Goal: Task Accomplishment & Management: Use online tool/utility

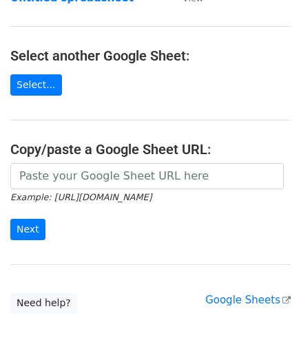
scroll to position [138, 0]
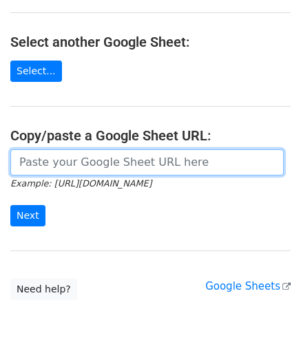
click at [58, 158] on input "url" at bounding box center [146, 162] width 273 height 26
paste input "[URL][DOMAIN_NAME]"
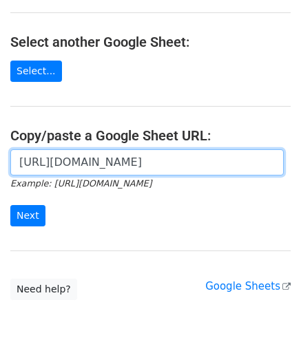
scroll to position [0, 291]
type input "[URL][DOMAIN_NAME]"
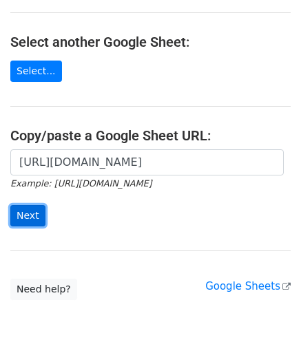
scroll to position [0, 0]
click at [36, 210] on input "Next" at bounding box center [27, 215] width 35 height 21
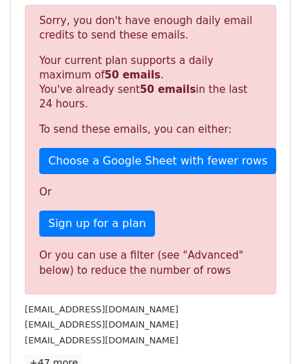
scroll to position [465, 0]
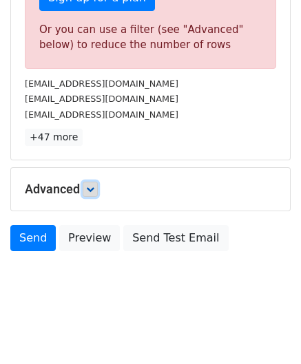
click at [98, 182] on link at bounding box center [90, 189] width 15 height 15
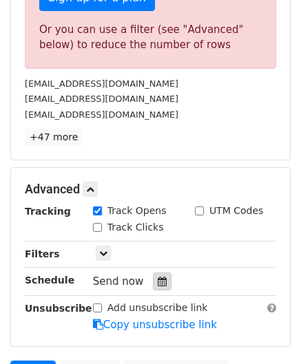
click at [158, 277] on icon at bounding box center [162, 282] width 9 height 10
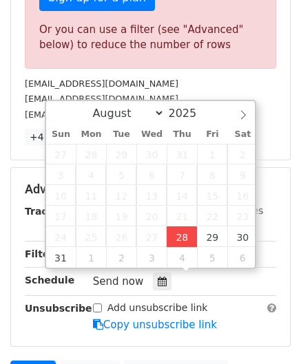
type input "2025-08-28 12:00"
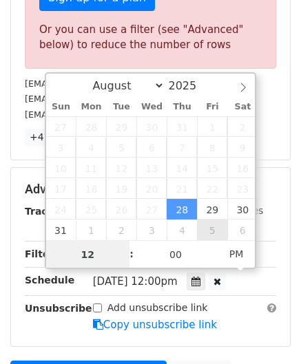
paste input "8"
type input "8"
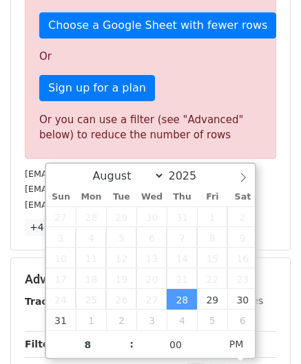
type input "2025-08-28 20:00"
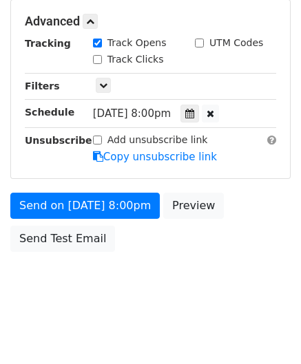
scroll to position [631, 0]
